Goal: Task Accomplishment & Management: Use online tool/utility

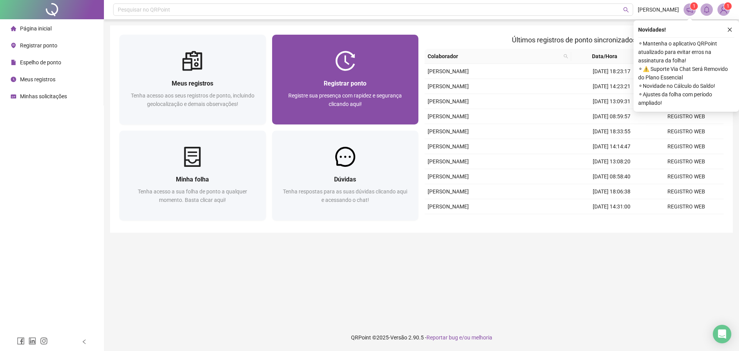
click at [335, 82] on span "Registrar ponto" at bounding box center [345, 83] width 43 height 7
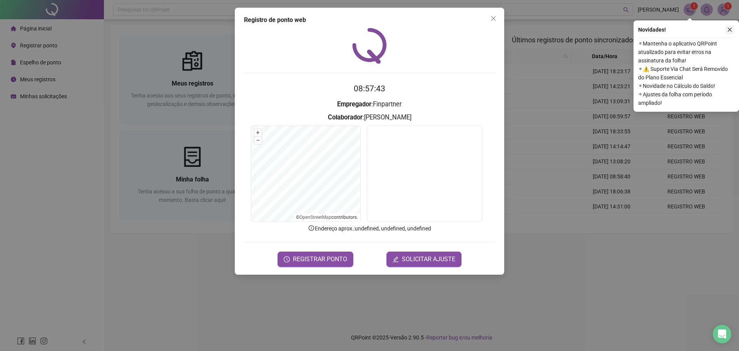
click at [728, 30] on icon "close" at bounding box center [729, 29] width 5 height 5
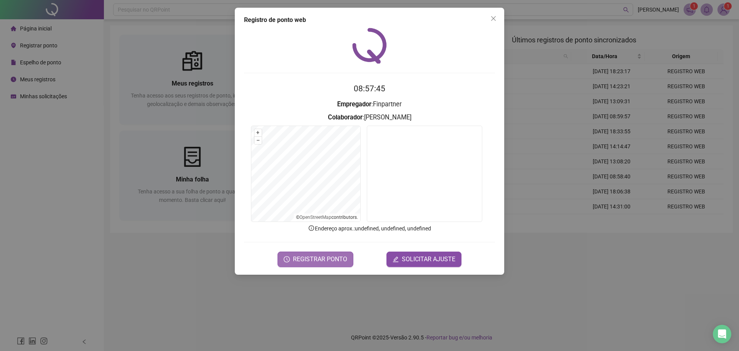
click at [320, 260] on span "REGISTRAR PONTO" at bounding box center [320, 258] width 54 height 9
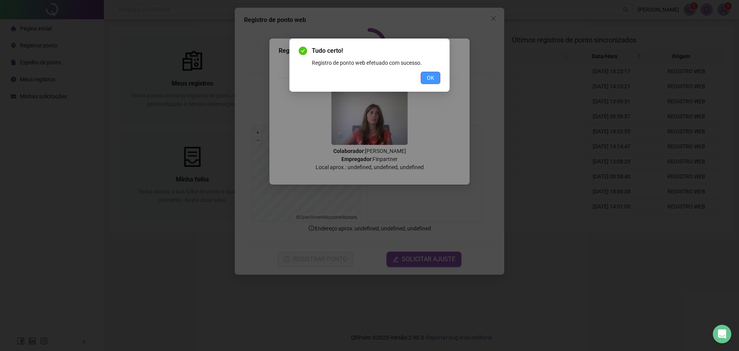
click at [425, 78] on button "OK" at bounding box center [431, 78] width 20 height 12
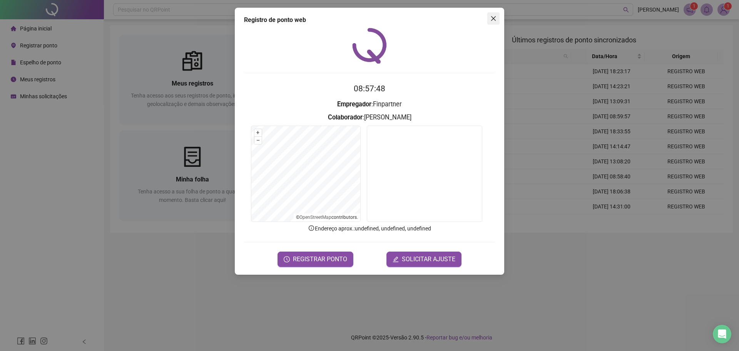
click at [494, 19] on icon "close" at bounding box center [493, 18] width 5 height 5
